Goal: Task Accomplishment & Management: Use online tool/utility

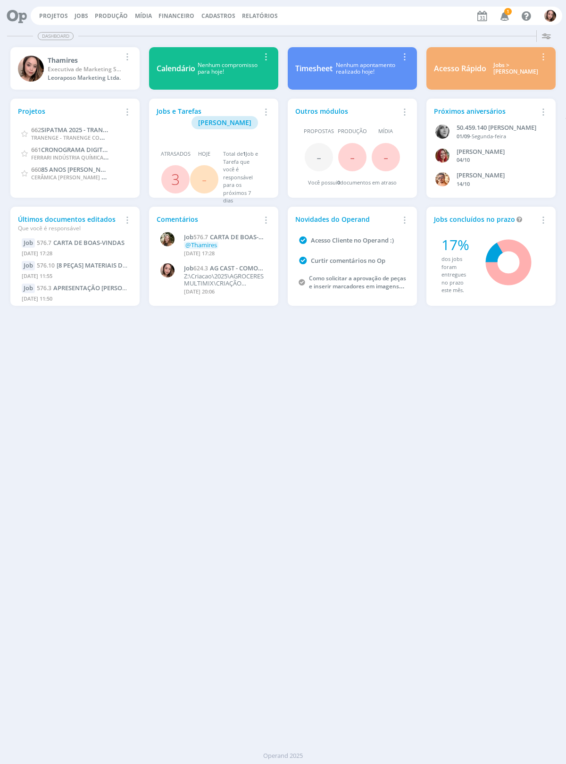
click at [88, 16] on link "Jobs" at bounding box center [82, 16] width 14 height 8
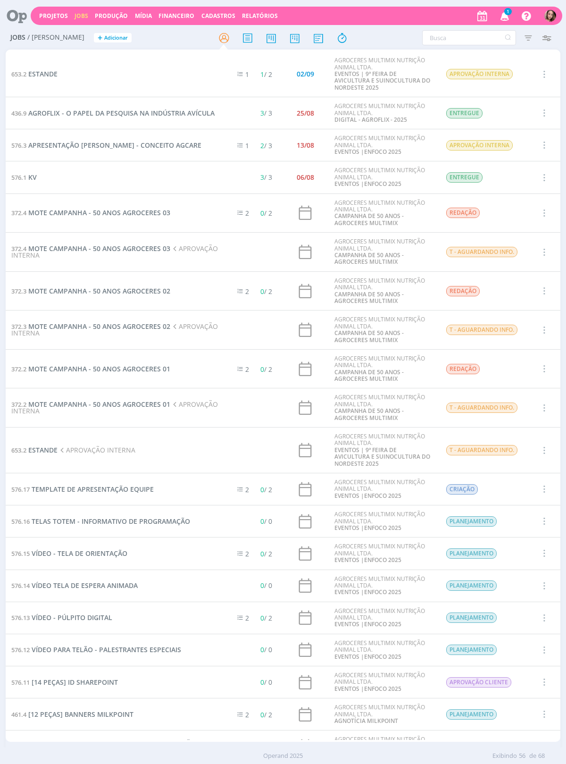
click at [170, 208] on span "MOTE CAMPANHA - 50 ANOS AGROCERES 03" at bounding box center [99, 212] width 142 height 9
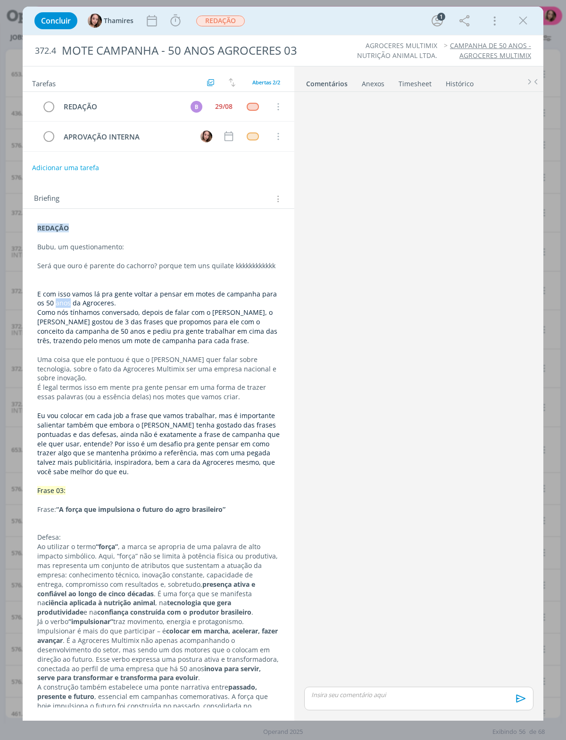
click at [39, 311] on span "Como nós tínhamos conversado, depois de falar com o [PERSON_NAME], o [PERSON_NA…" at bounding box center [158, 326] width 242 height 37
click at [66, 336] on span "Como nós tínhamos conversado, depois de falar com o [PERSON_NAME], o [PERSON_NA…" at bounding box center [159, 326] width 242 height 37
click at [41, 308] on span "Como nós tínhamos conversado, depois de falar com o [PERSON_NAME], o [PERSON_NA…" at bounding box center [159, 326] width 242 height 37
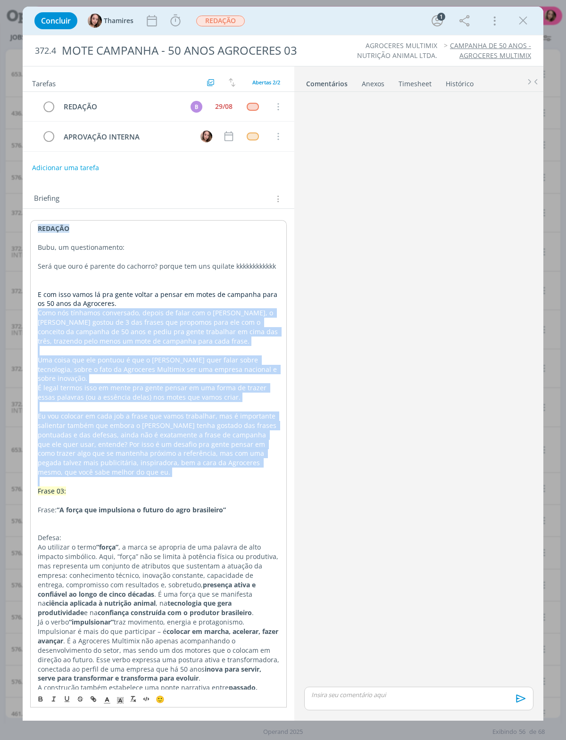
copy div "Como nós tínhamos conversado, depois de falar com o [PERSON_NAME], o [PERSON_NA…"
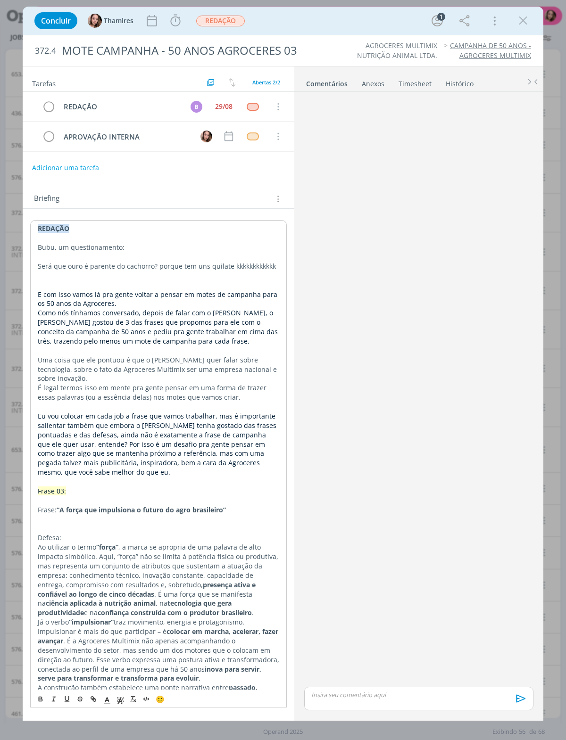
click at [205, 234] on p "dialog" at bounding box center [158, 237] width 241 height 9
click at [524, 16] on icon "dialog" at bounding box center [523, 21] width 14 height 14
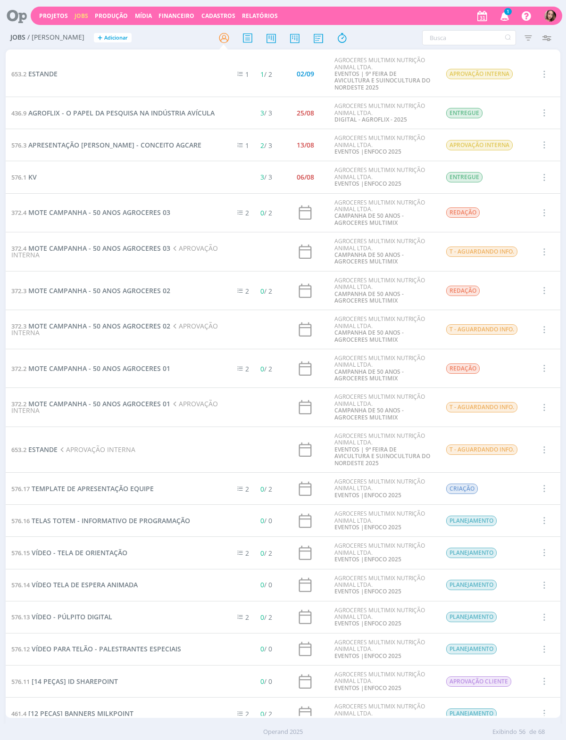
click at [170, 364] on span "MOTE CAMPANHA - 50 ANOS AGROCERES 01" at bounding box center [99, 368] width 142 height 9
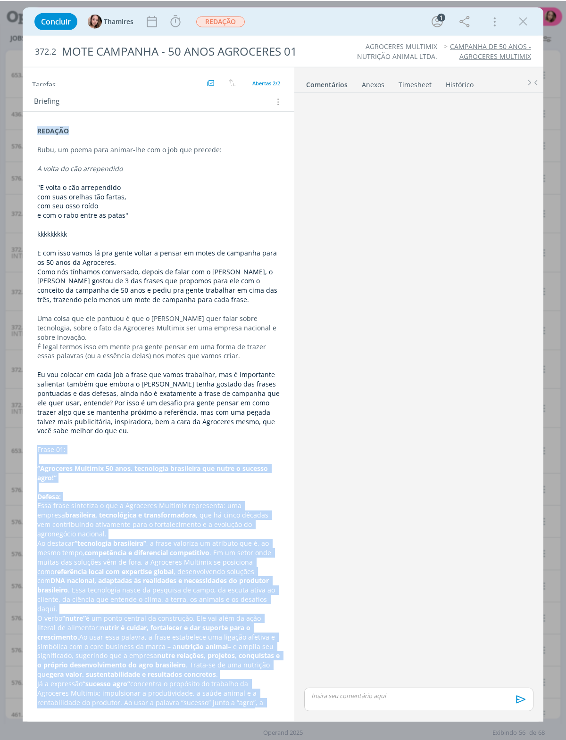
scroll to position [44, 0]
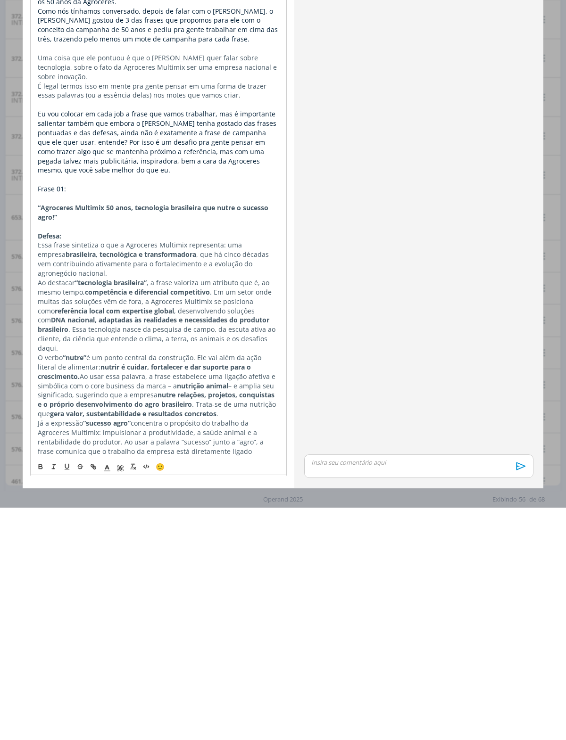
scroll to position [125, 0]
click at [228, 717] on p "Por fim, o marco temporal dos 50 anos confere legitimidade à mensagem. Não se t…" at bounding box center [158, 750] width 241 height 66
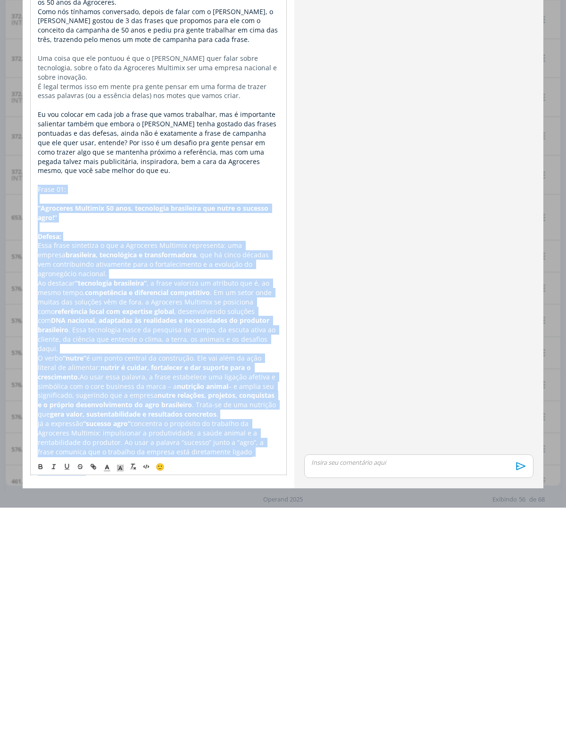
copy div "Lorem 85: “Ipsumdolo Sitametc 99 adip, elitseddoe temporinci utl etdol m aliqua…"
click at [388, 337] on div "dialog" at bounding box center [418, 391] width 237 height 590
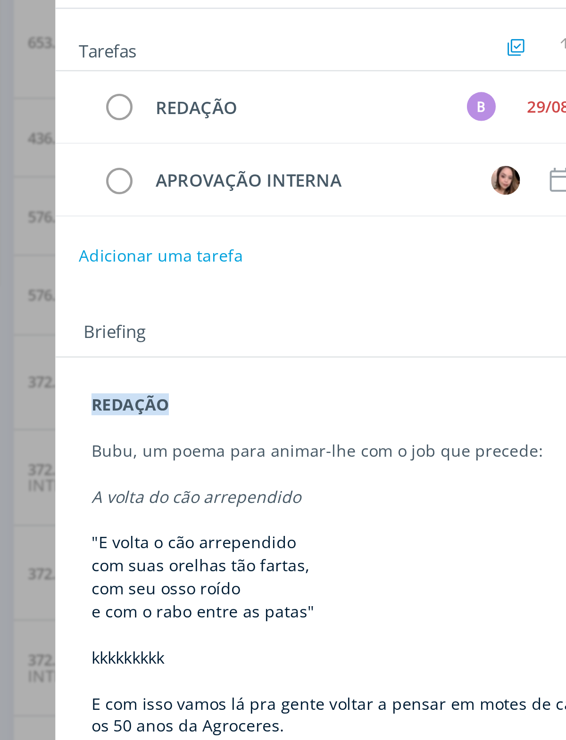
scroll to position [95, 0]
